Goal: Navigation & Orientation: Find specific page/section

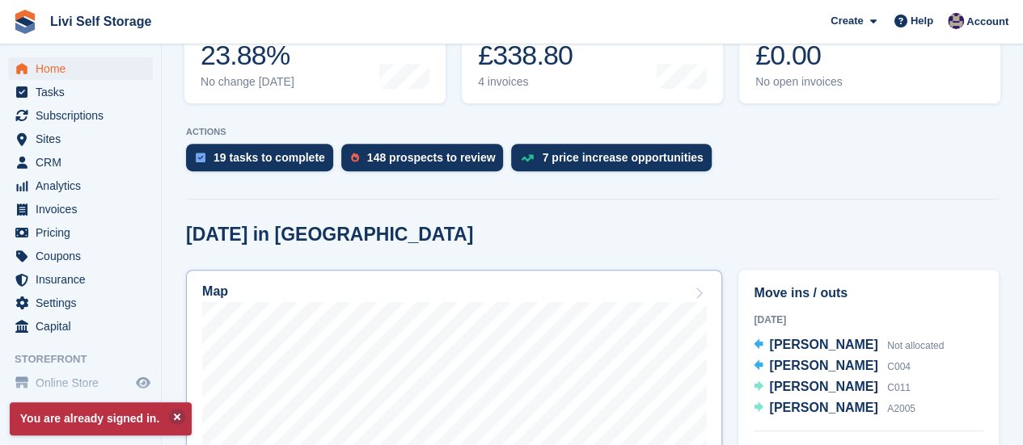
scroll to position [323, 0]
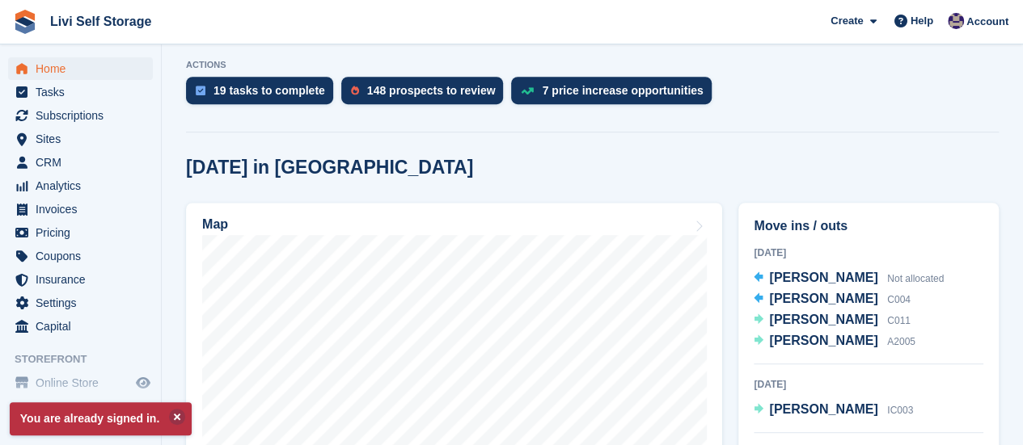
click at [506, 179] on div "[DATE] in [GEOGRAPHIC_DATA]" at bounding box center [592, 168] width 813 height 22
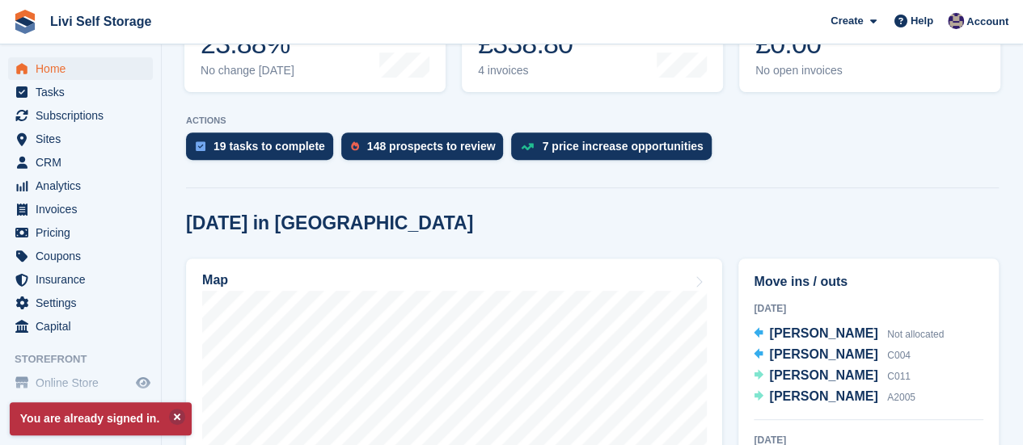
scroll to position [243, 0]
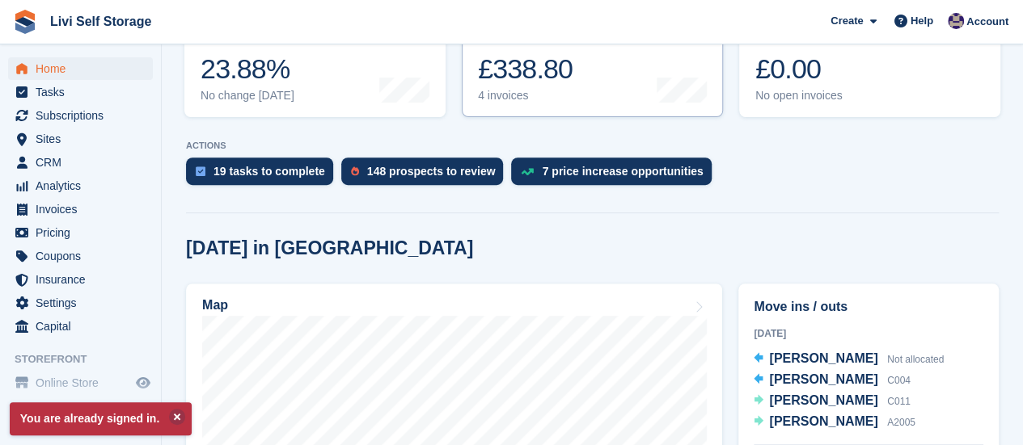
click at [500, 96] on div "4 invoices" at bounding box center [538, 96] width 120 height 14
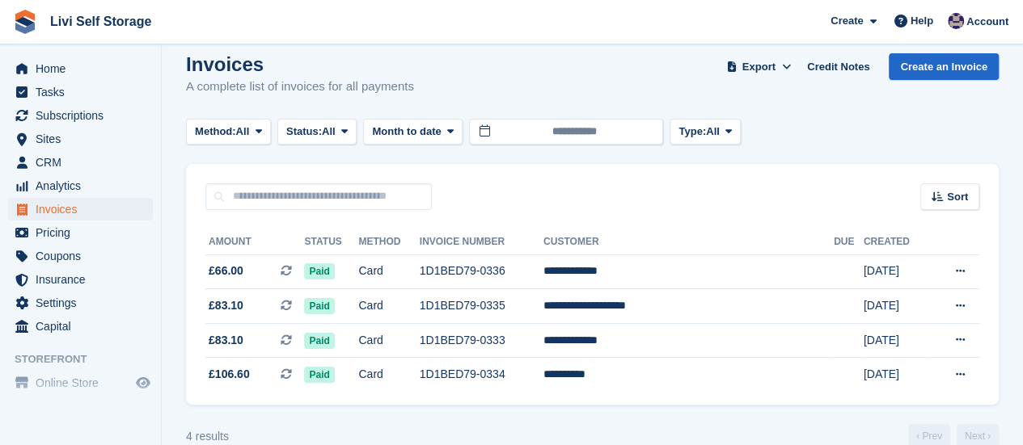
scroll to position [44, 0]
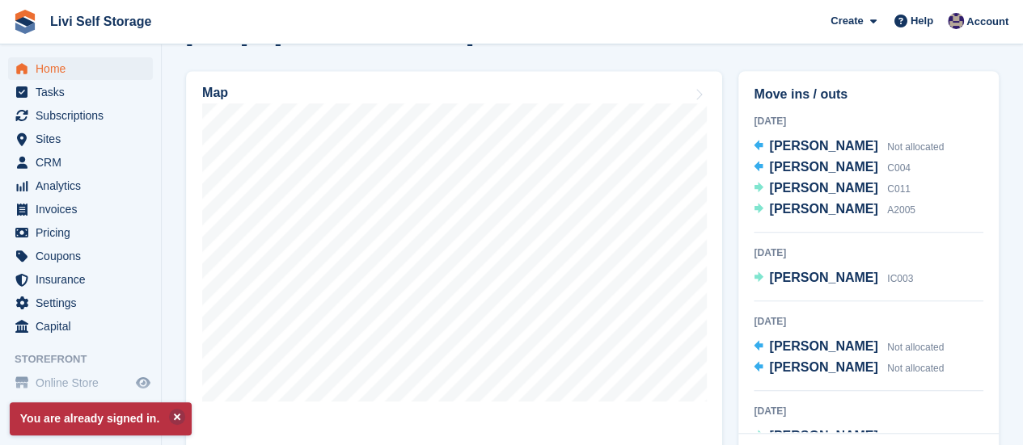
scroll to position [485, 0]
